Goal: Task Accomplishment & Management: Use online tool/utility

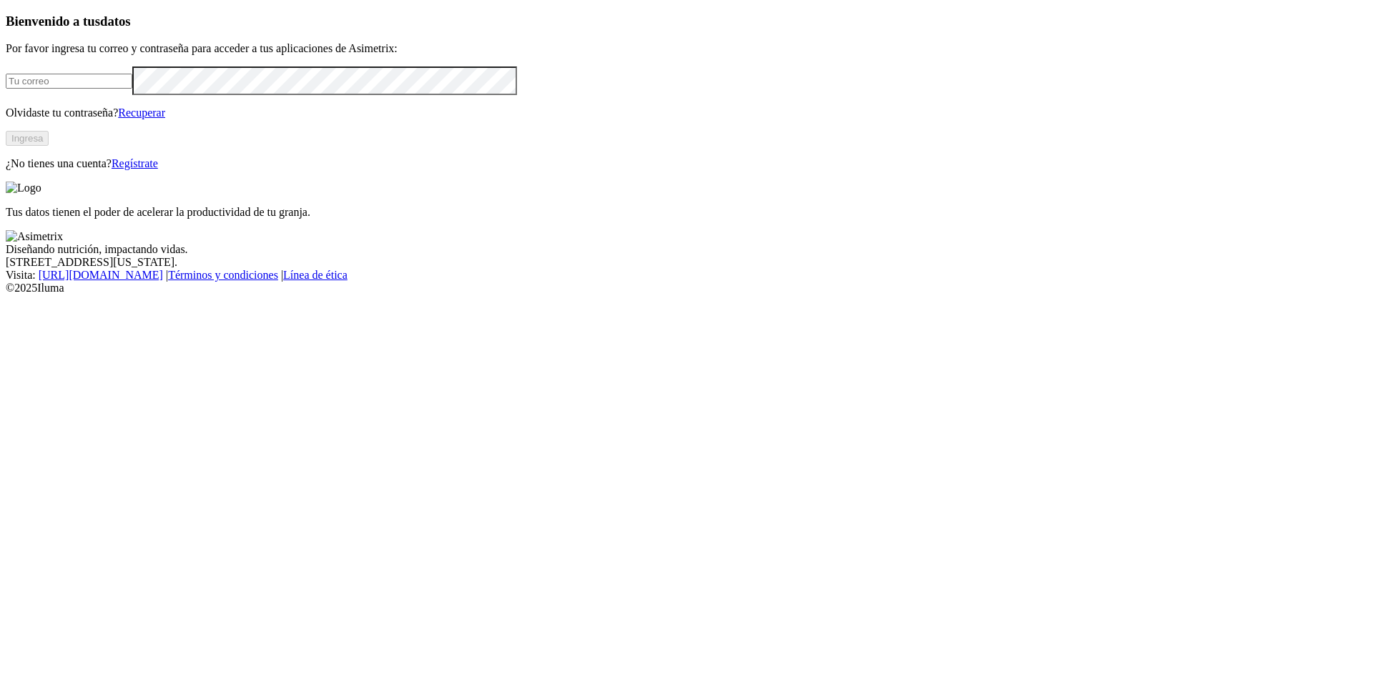
click at [132, 89] on input "email" at bounding box center [69, 81] width 127 height 15
type input "[PERSON_NAME][EMAIL_ADDRESS][PERSON_NAME][DOMAIN_NAME]"
click input "submit" at bounding box center [0, 0] width 0 height 0
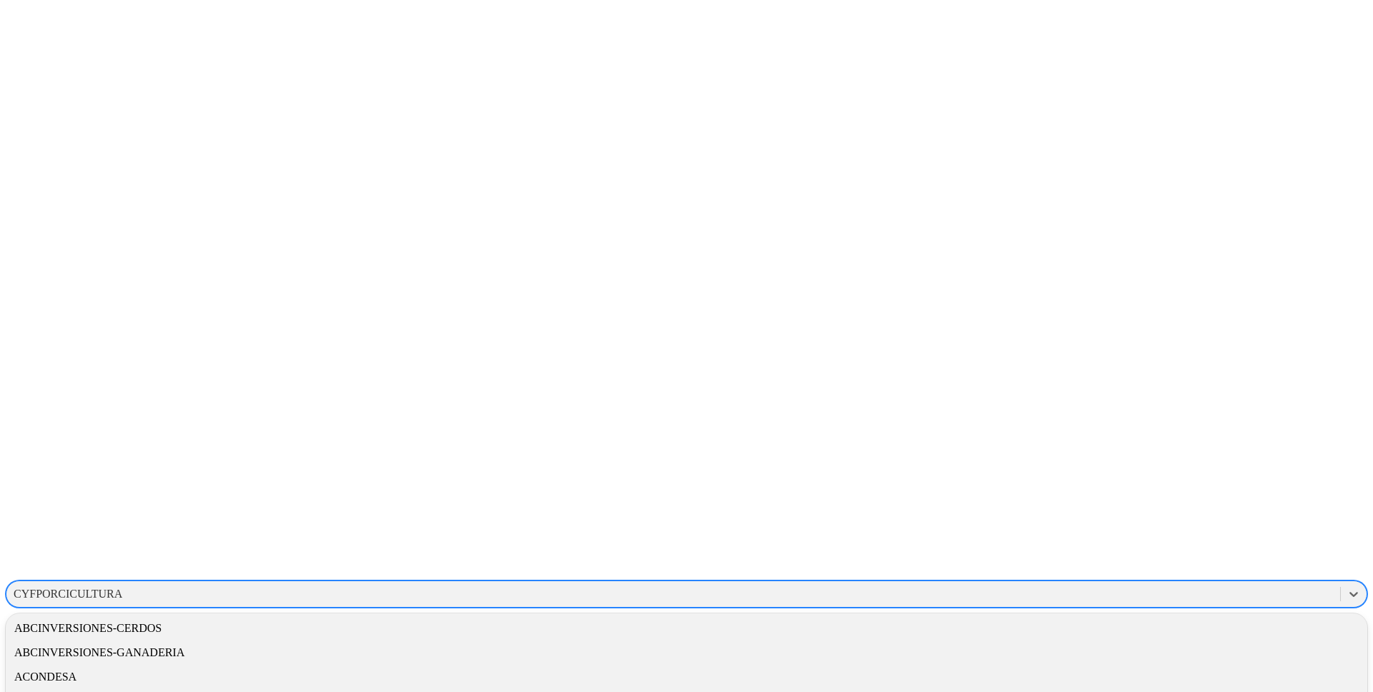
click at [1131, 583] on div "CYFPORCICULTURA" at bounding box center [672, 593] width 1333 height 21
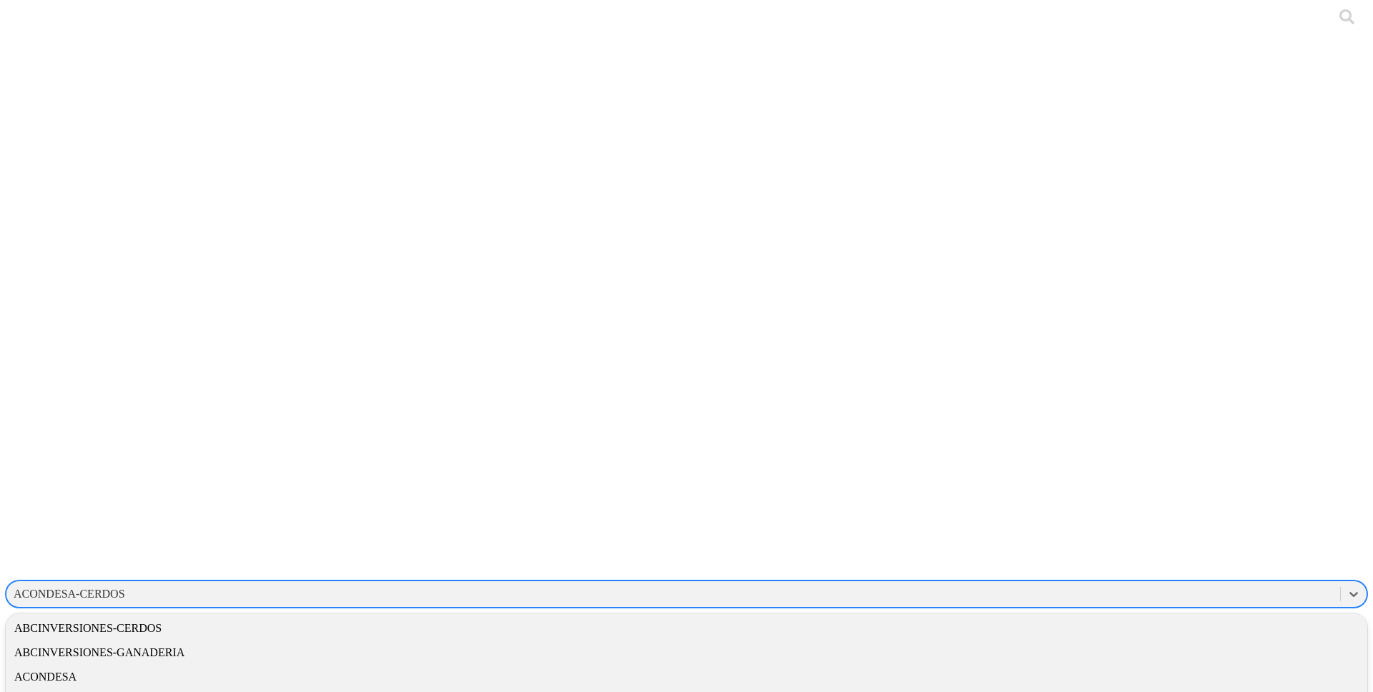
click at [1123, 583] on div "ACONDESA-CERDOS" at bounding box center [672, 593] width 1333 height 21
click at [1181, 676] on div "AGROCAUCHO" at bounding box center [686, 688] width 1361 height 24
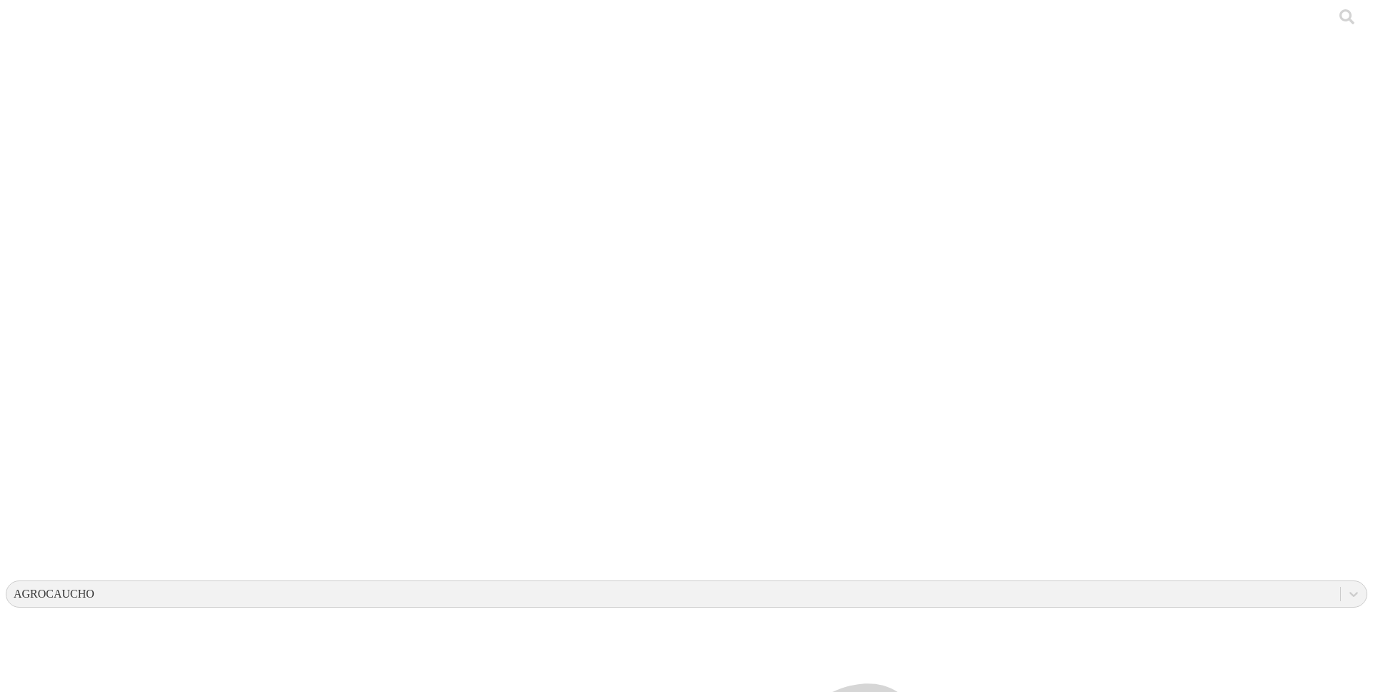
click at [94, 588] on div "AGROCAUCHO" at bounding box center [54, 594] width 81 height 13
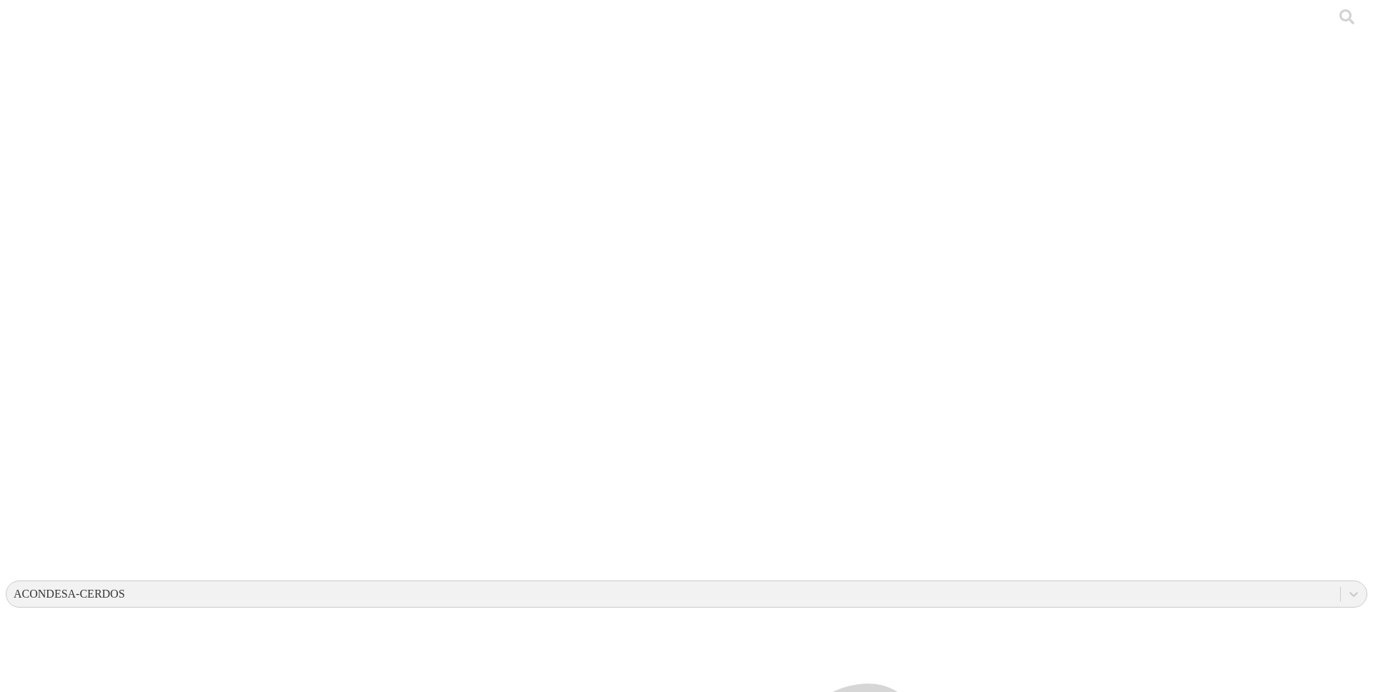
drag, startPoint x: 400, startPoint y: 182, endPoint x: 208, endPoint y: 173, distance: 192.5
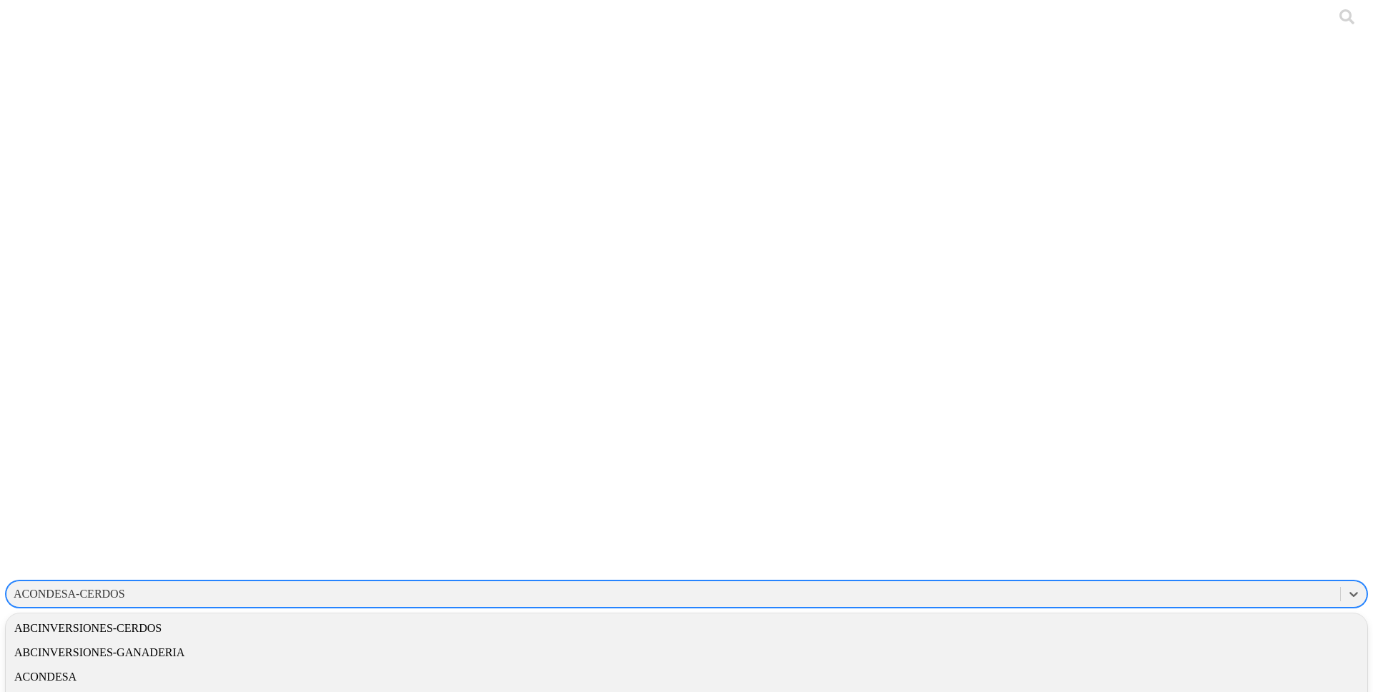
click at [1041, 583] on div "ACONDESA-CERDOS" at bounding box center [672, 593] width 1333 height 21
